Goal: Task Accomplishment & Management: Use online tool/utility

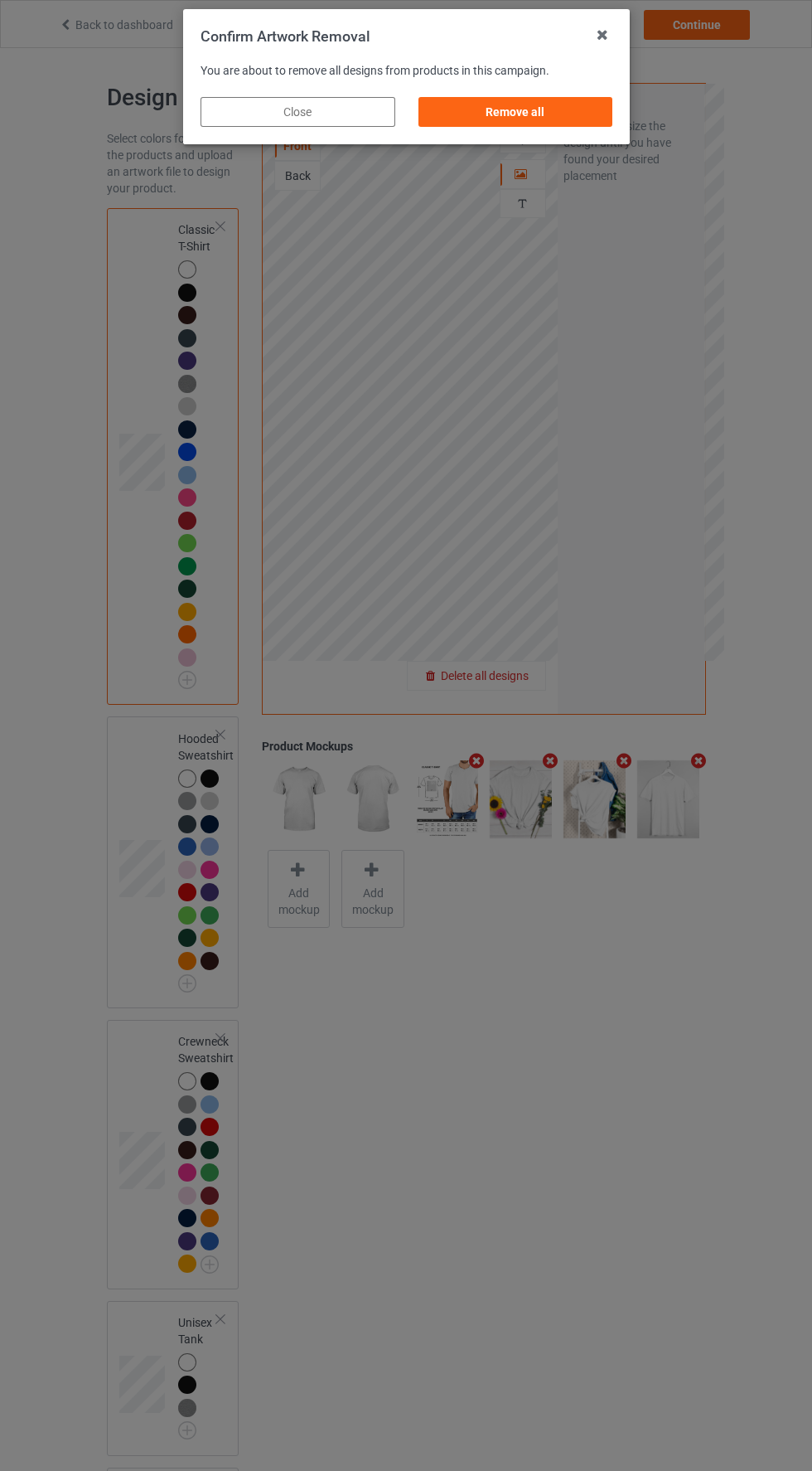
click at [509, 119] on div "Remove all" at bounding box center [515, 112] width 195 height 30
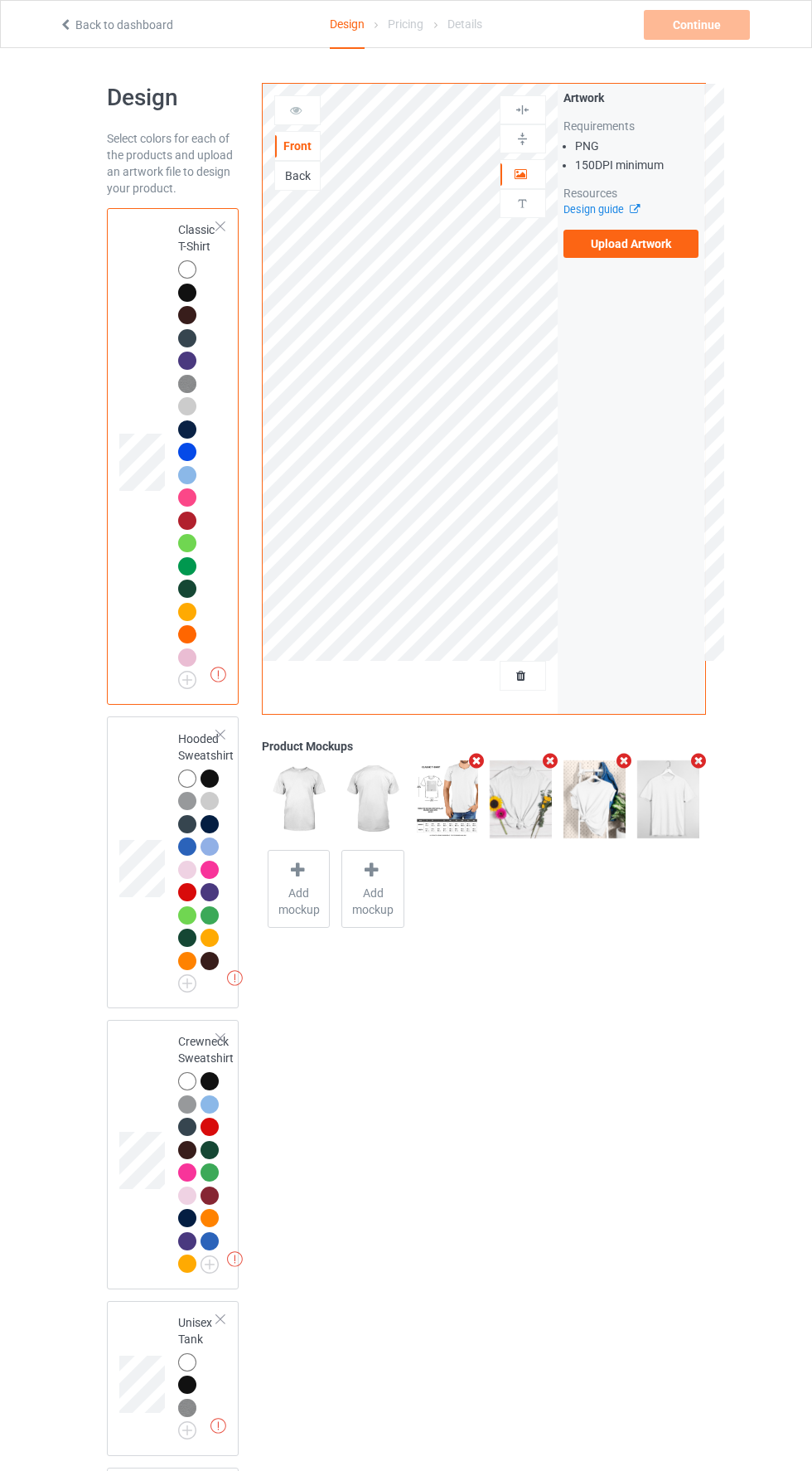
click at [598, 250] on label "Upload Artwork" at bounding box center [631, 243] width 136 height 28
click at [0, 0] on input "Upload Artwork" at bounding box center [0, 0] width 0 height 0
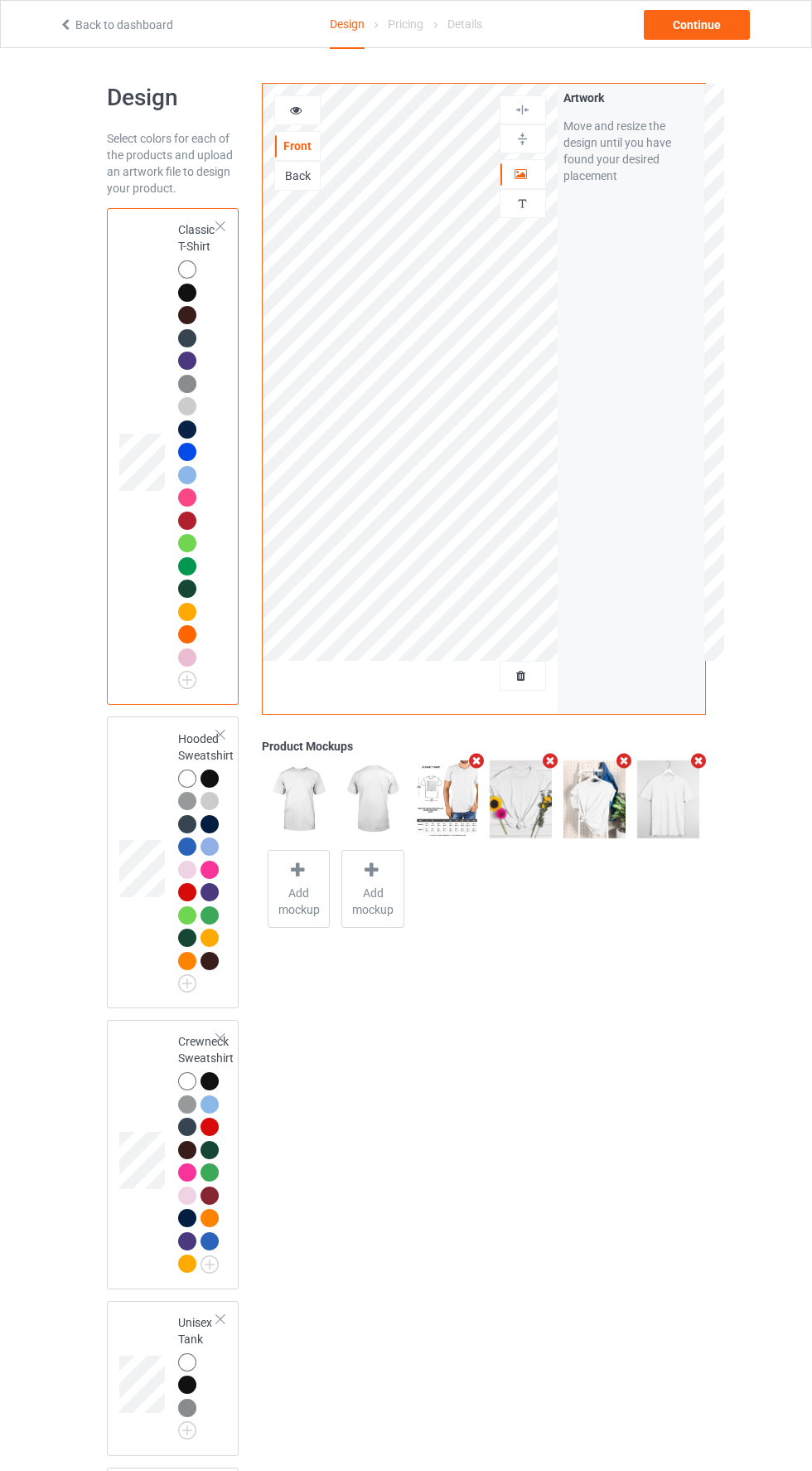
click at [514, 166] on div at bounding box center [523, 174] width 45 height 16
click at [699, 27] on div "Continue" at bounding box center [697, 25] width 106 height 30
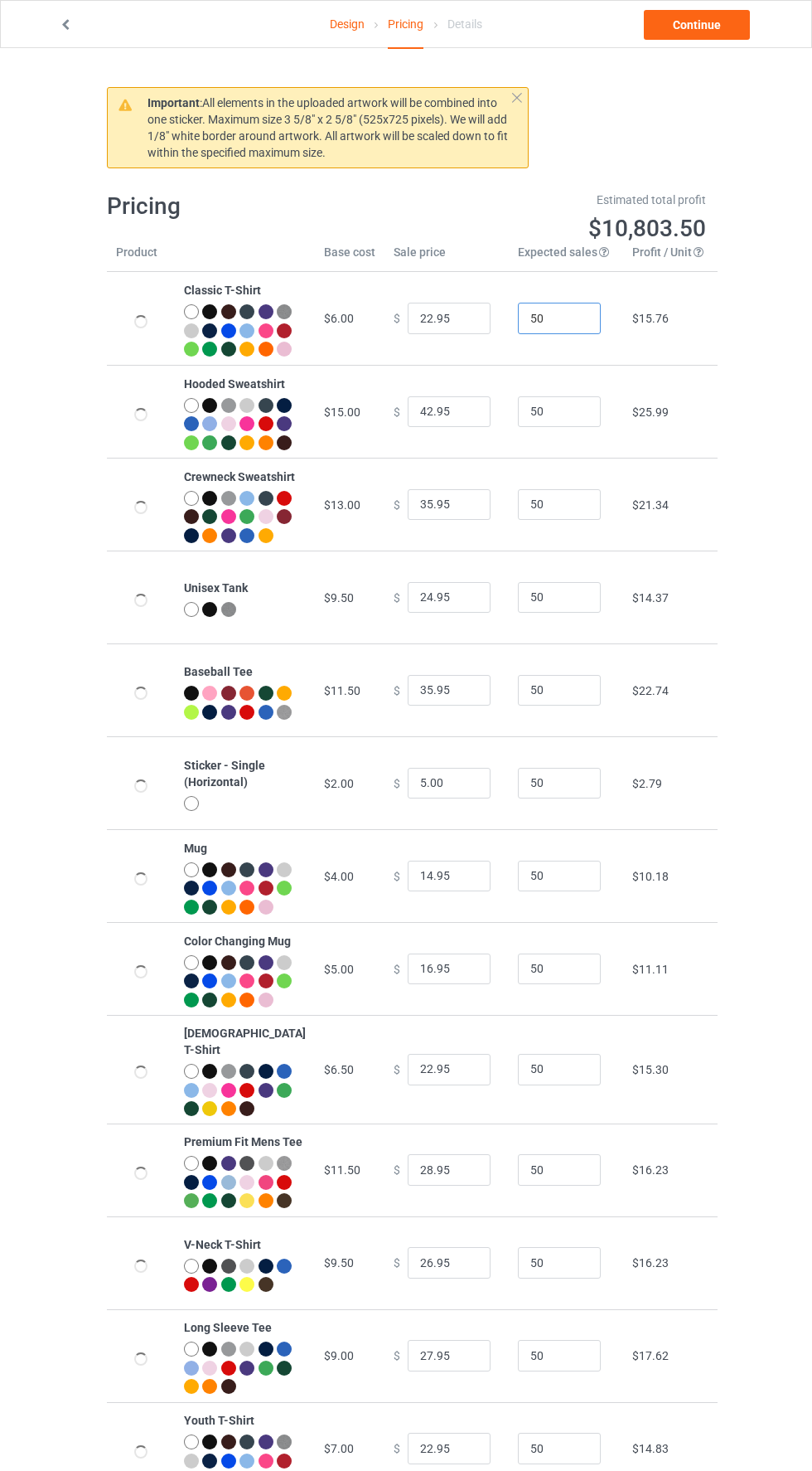
click at [538, 327] on input "50" at bounding box center [560, 318] width 83 height 31
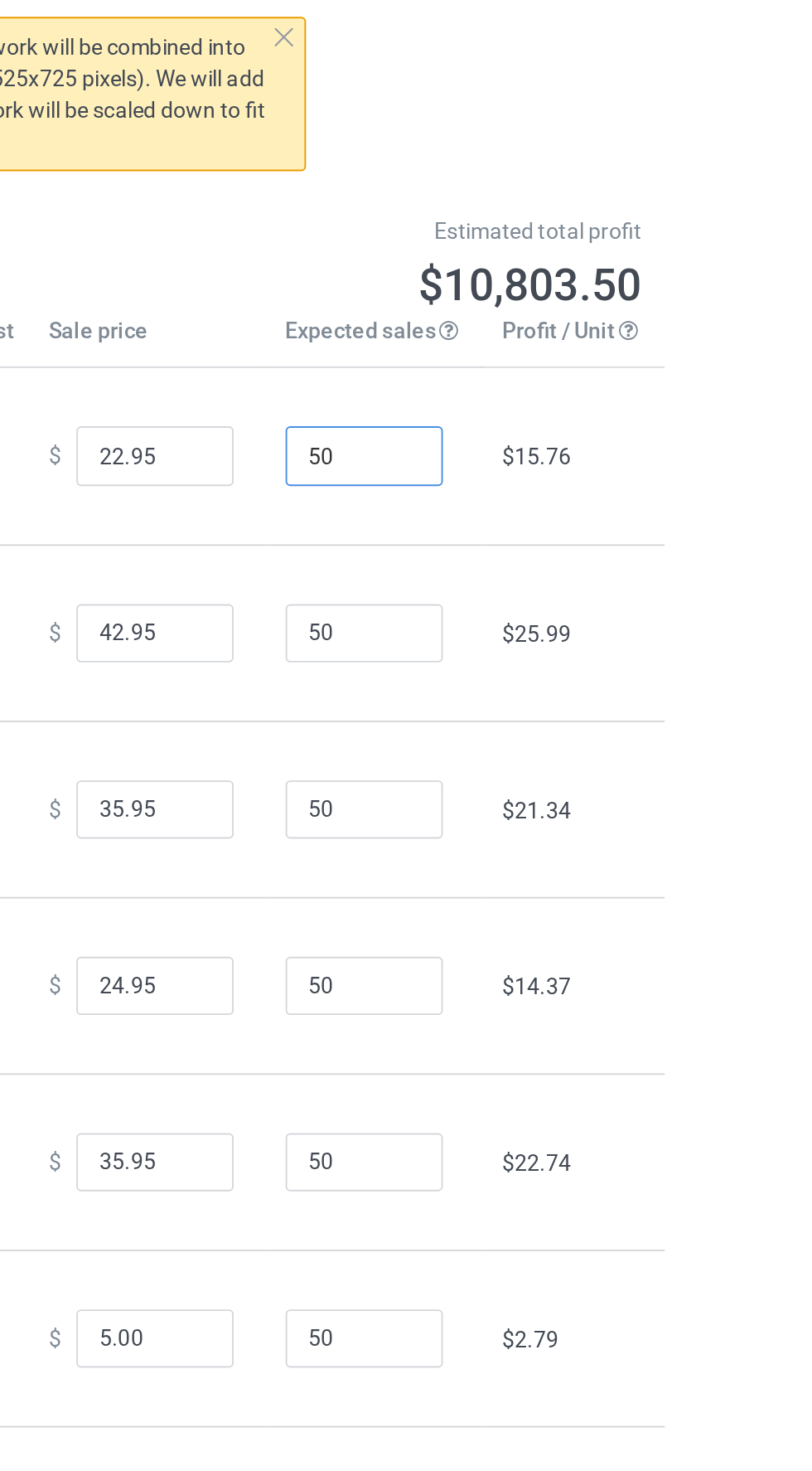
type input "505"
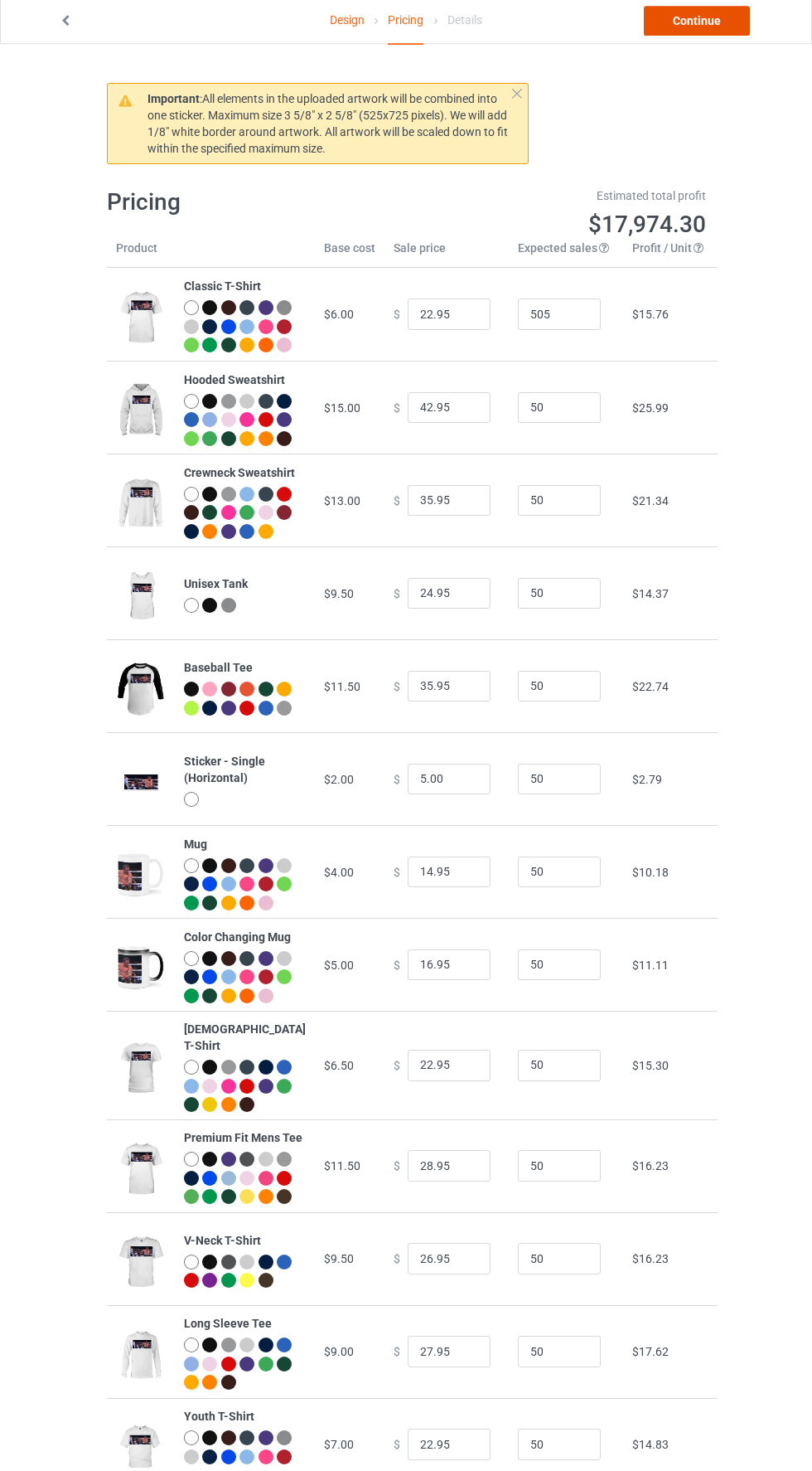
click at [673, 31] on link "Continue" at bounding box center [697, 25] width 106 height 30
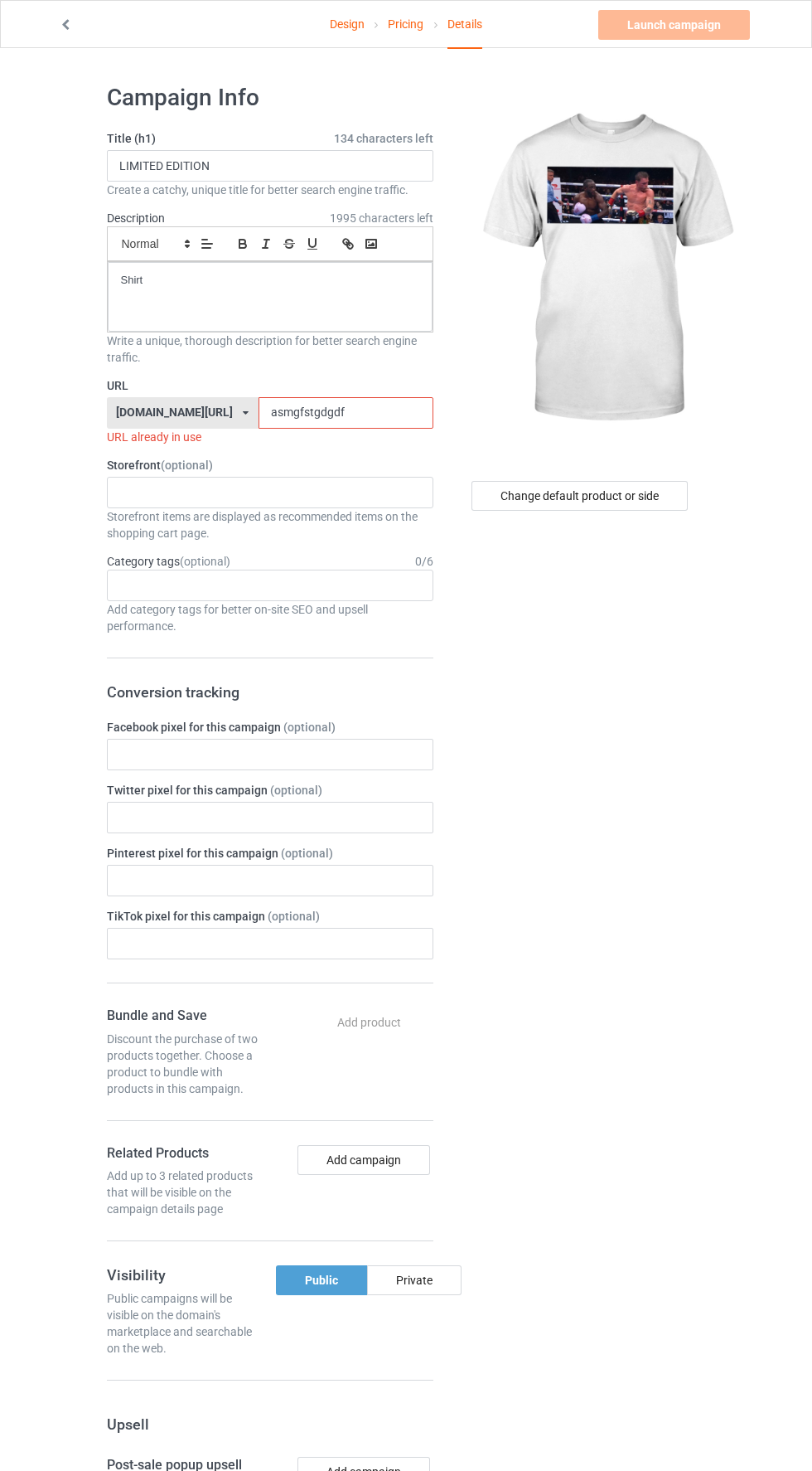
click at [280, 457] on label "Storefront (optional)" at bounding box center [270, 466] width 326 height 16
click at [310, 412] on input "asmgfstgdgdf" at bounding box center [346, 413] width 175 height 31
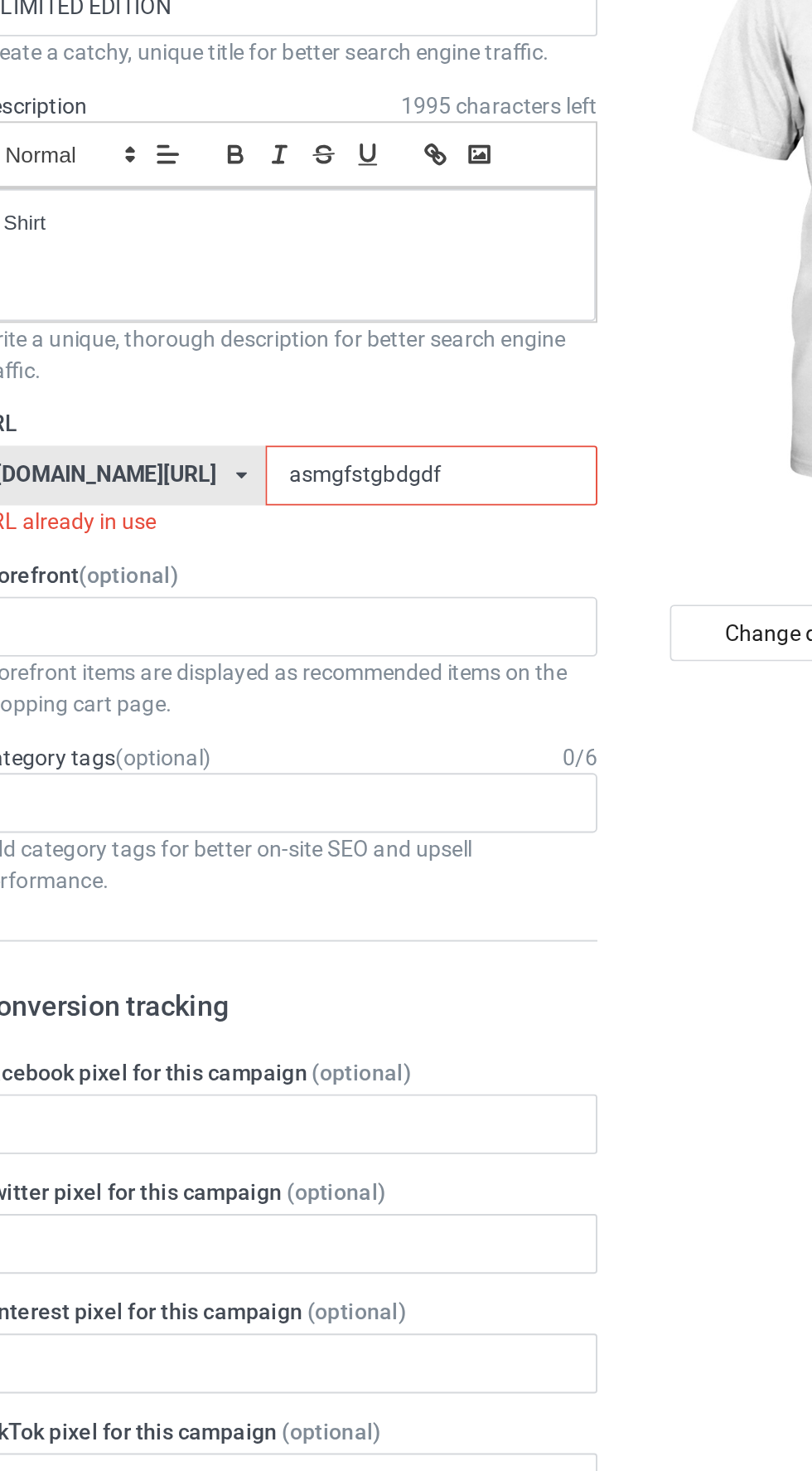
type input "asmgfstgbsdgdf"
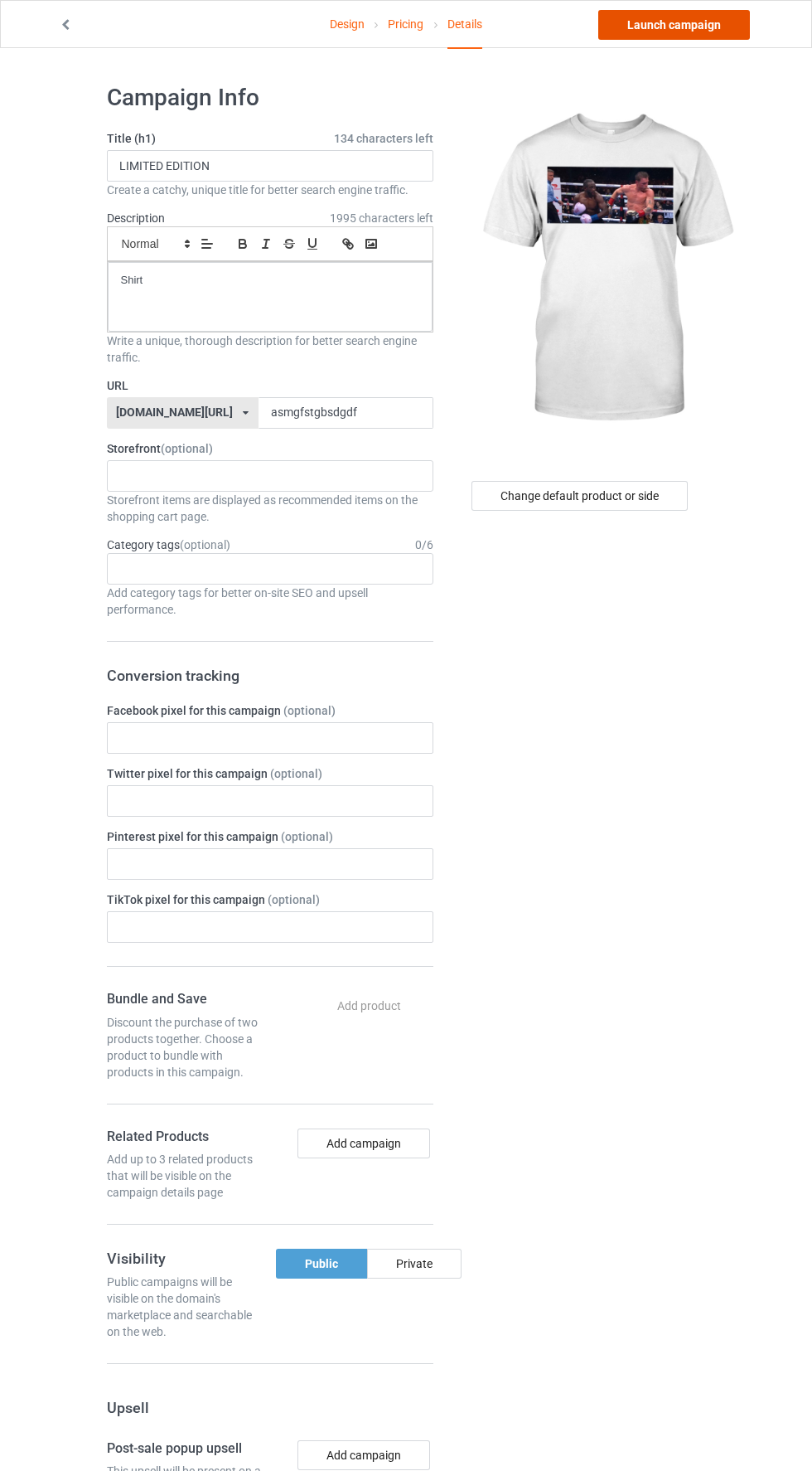
click at [656, 29] on link "Launch campaign" at bounding box center [675, 25] width 152 height 30
